Goal: Find specific page/section: Find specific page/section

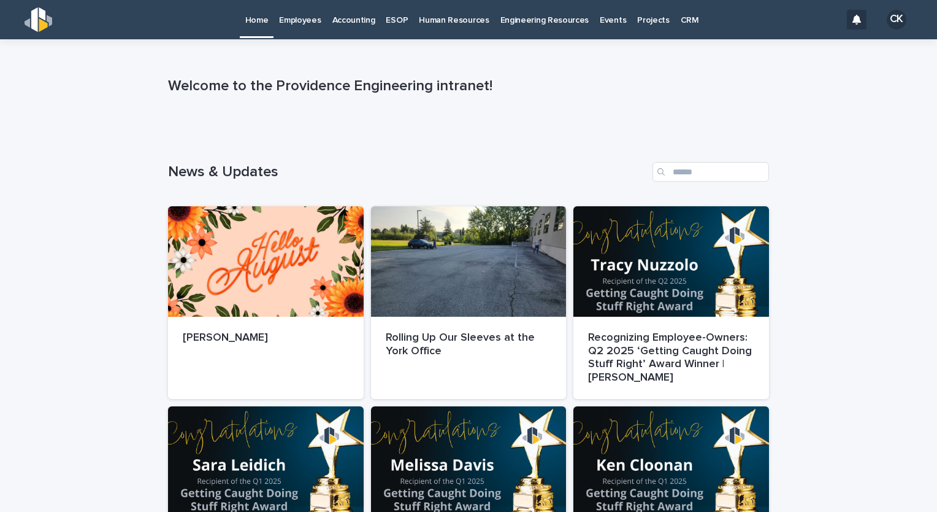
click at [296, 12] on p "Employees" at bounding box center [300, 13] width 42 height 26
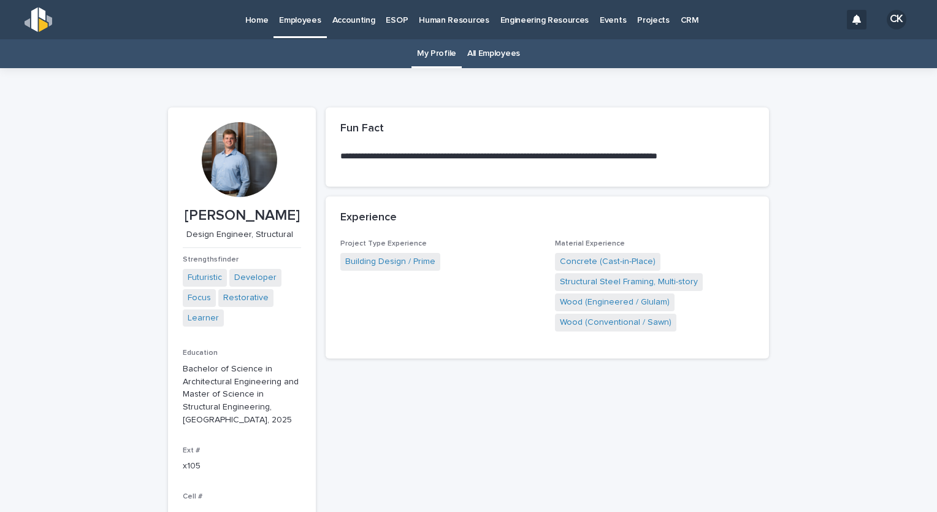
click at [487, 61] on link "All Employees" at bounding box center [493, 53] width 53 height 29
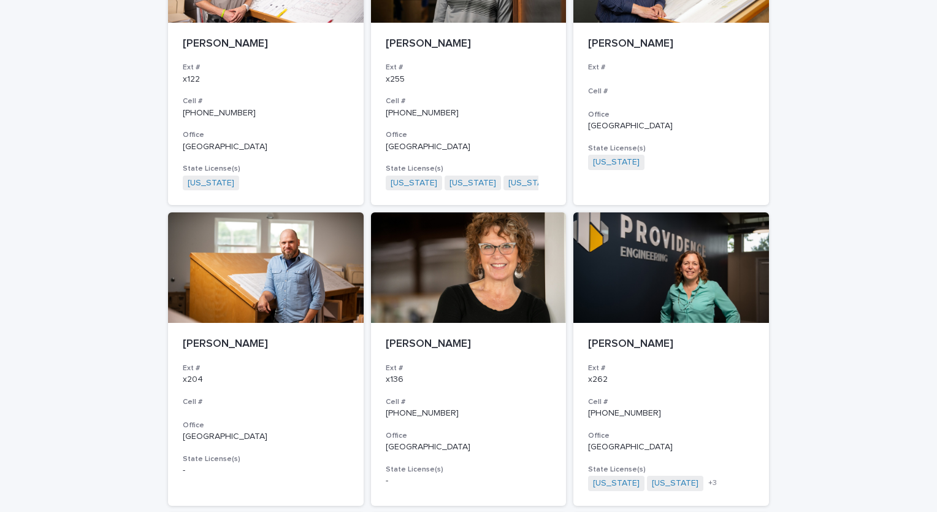
scroll to position [1166, 0]
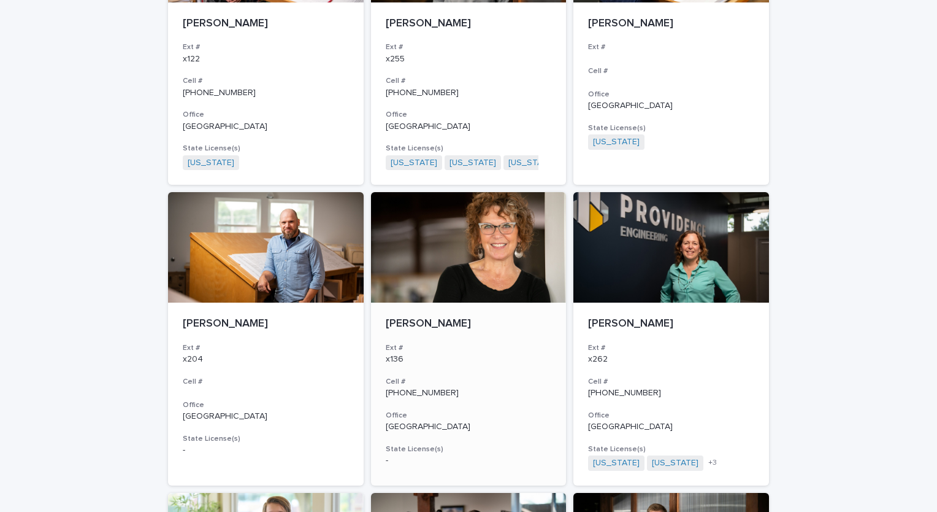
click at [474, 252] on div at bounding box center [469, 247] width 196 height 110
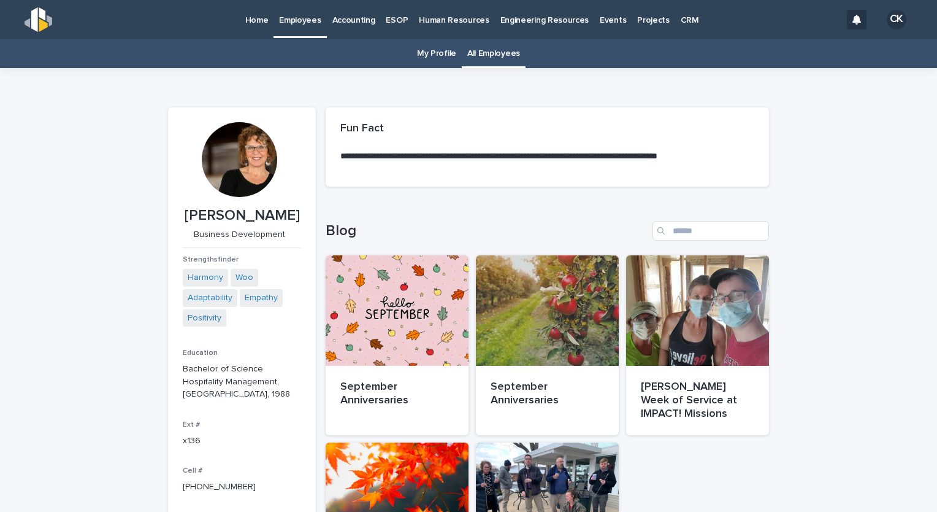
click at [255, 21] on p "Home" at bounding box center [256, 13] width 23 height 26
